Goal: Task Accomplishment & Management: Use online tool/utility

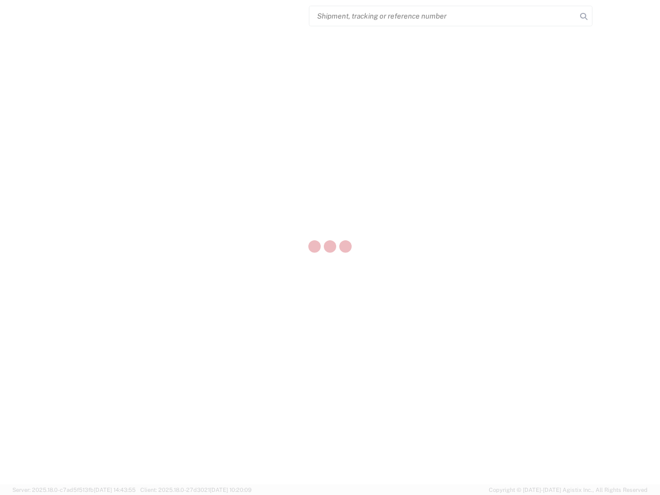
select select "US"
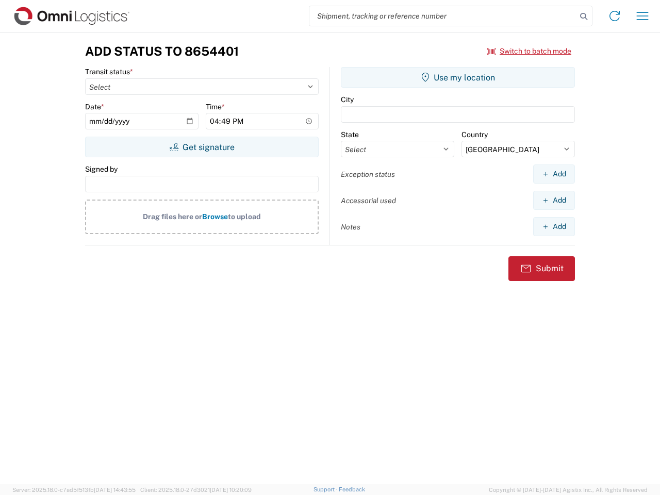
click at [443, 16] on input "search" at bounding box center [442, 16] width 267 height 20
click at [584, 16] on icon at bounding box center [583, 16] width 14 height 14
click at [614, 16] on icon at bounding box center [614, 16] width 16 height 16
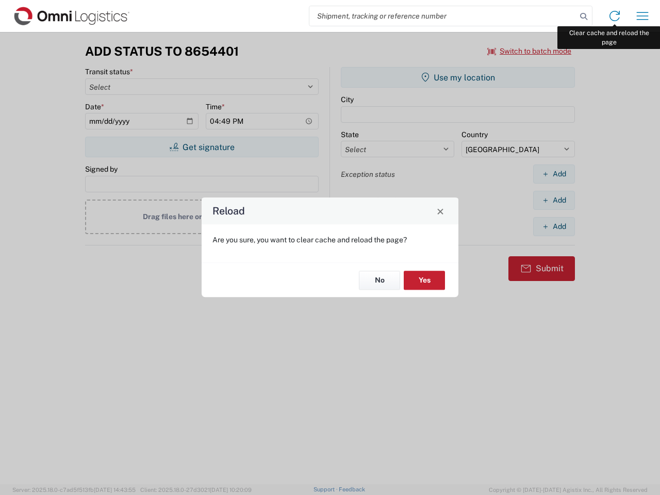
click at [642, 16] on div "Reload Are you sure, you want to clear cache and reload the page? No Yes" at bounding box center [330, 247] width 660 height 495
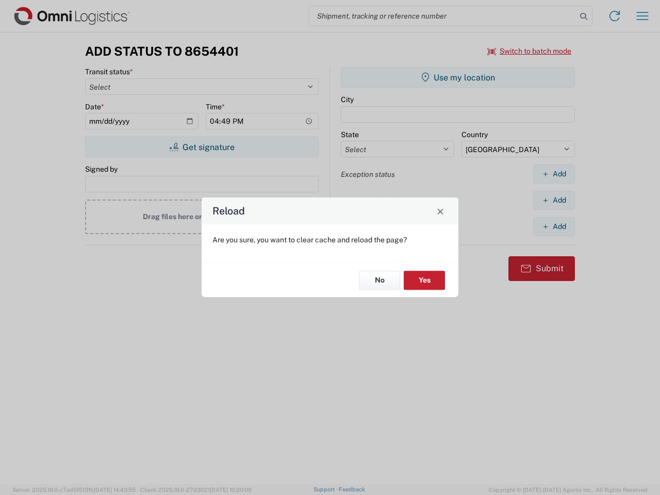
click at [529, 51] on div "Reload Are you sure, you want to clear cache and reload the page? No Yes" at bounding box center [330, 247] width 660 height 495
click at [202, 147] on div "Reload Are you sure, you want to clear cache and reload the page? No Yes" at bounding box center [330, 247] width 660 height 495
click at [458, 77] on div "Reload Are you sure, you want to clear cache and reload the page? No Yes" at bounding box center [330, 247] width 660 height 495
click at [554, 174] on div "Reload Are you sure, you want to clear cache and reload the page? No Yes" at bounding box center [330, 247] width 660 height 495
click at [554, 200] on div "Reload Are you sure, you want to clear cache and reload the page? No Yes" at bounding box center [330, 247] width 660 height 495
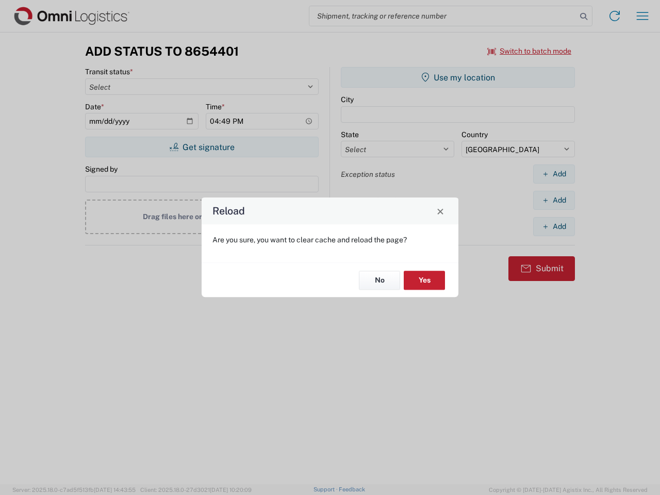
click at [554, 226] on div "Reload Are you sure, you want to clear cache and reload the page? No Yes" at bounding box center [330, 247] width 660 height 495
